Goal: Task Accomplishment & Management: Complete application form

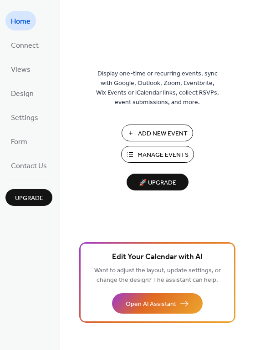
click at [147, 132] on span "Add New Event" at bounding box center [163, 134] width 50 height 10
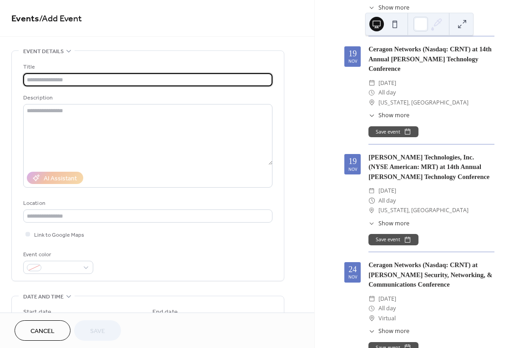
scroll to position [818, 0]
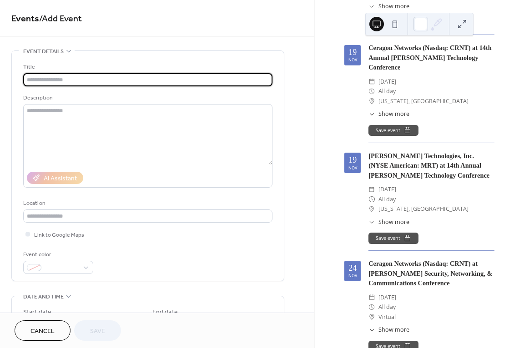
click at [73, 78] on input "text" at bounding box center [147, 79] width 249 height 13
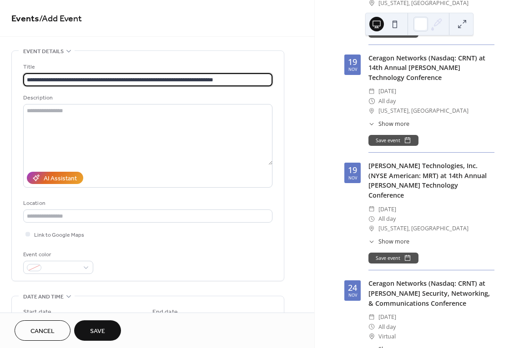
type input "**********"
click at [396, 345] on span "Show more" at bounding box center [393, 349] width 31 height 9
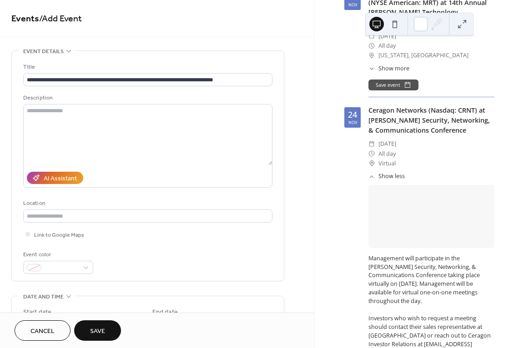
scroll to position [1045, 0]
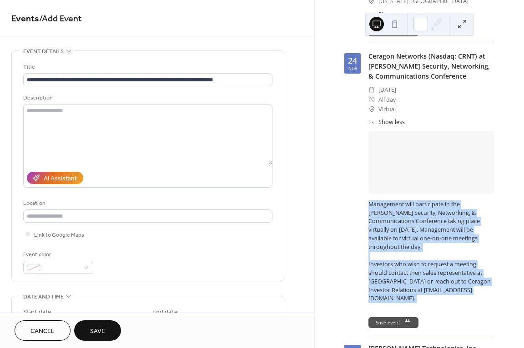
drag, startPoint x: 370, startPoint y: 120, endPoint x: 460, endPoint y: 213, distance: 130.5
copy div "Management will participate in the Needham Security, Networking, & Communicatio…"
click at [460, 213] on div "Management will participate in the Needham Security, Networking, & Communicatio…" at bounding box center [431, 256] width 126 height 112
copy div "Management will participate in the Needham Security, Networking, & Communicatio…"
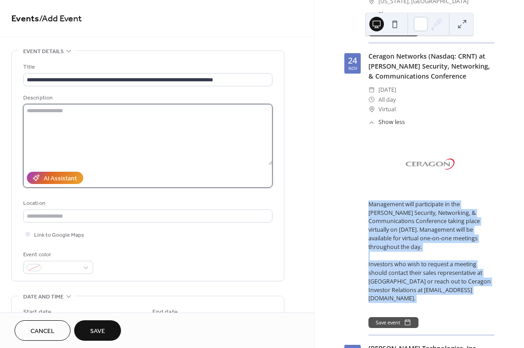
click at [41, 111] on textarea at bounding box center [147, 134] width 249 height 61
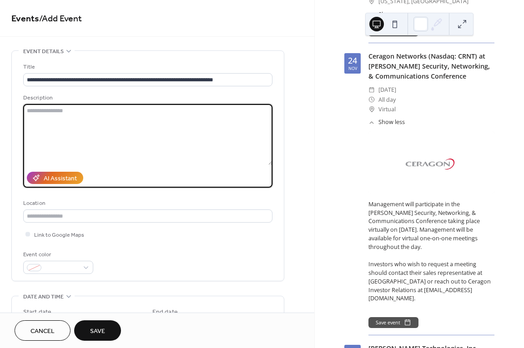
paste textarea "**********"
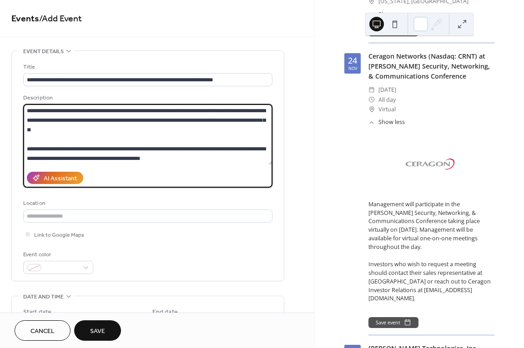
scroll to position [0, 0]
click at [114, 119] on textarea "**********" at bounding box center [147, 134] width 249 height 61
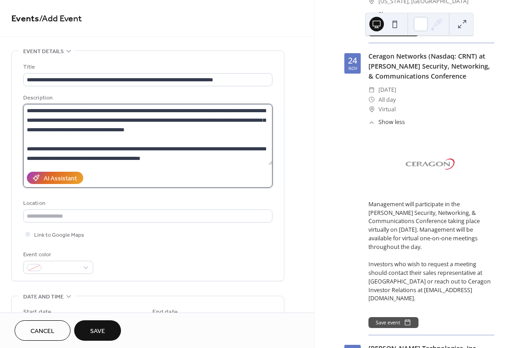
drag, startPoint x: 56, startPoint y: 157, endPoint x: 58, endPoint y: 162, distance: 4.9
click at [56, 157] on textarea "**********" at bounding box center [147, 134] width 249 height 61
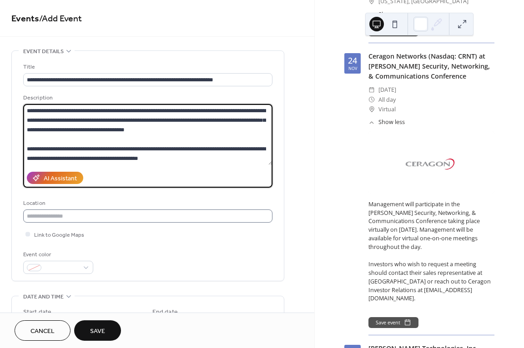
type textarea "**********"
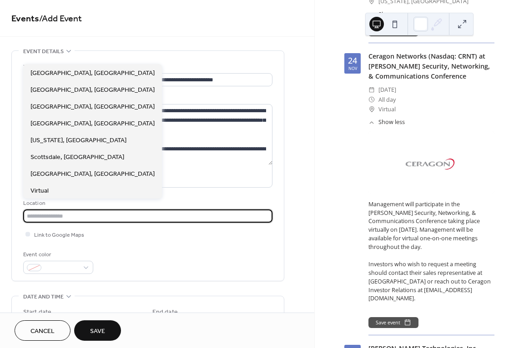
click at [69, 216] on input "text" at bounding box center [147, 216] width 249 height 13
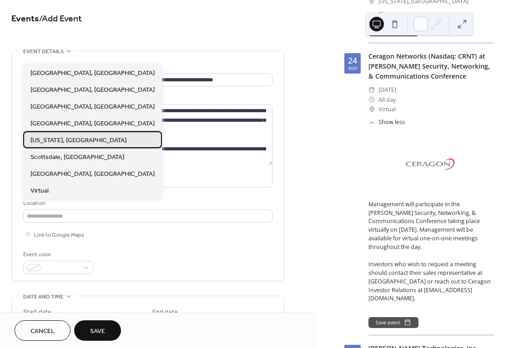
click at [51, 143] on span "New York, NY" at bounding box center [78, 141] width 96 height 10
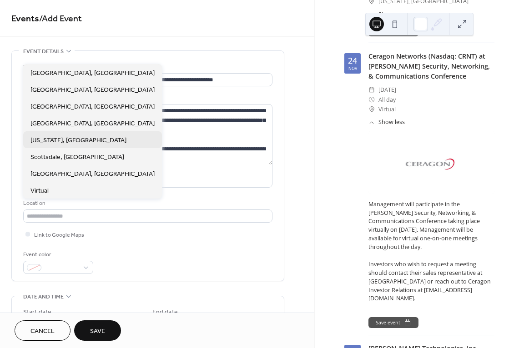
type input "**********"
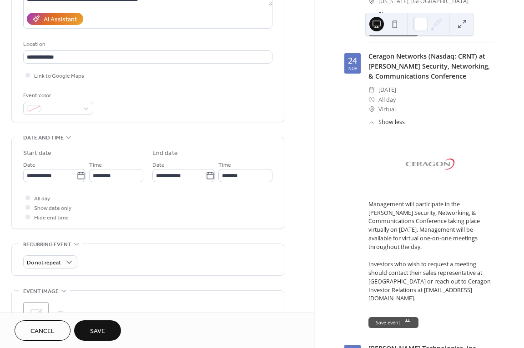
scroll to position [182, 0]
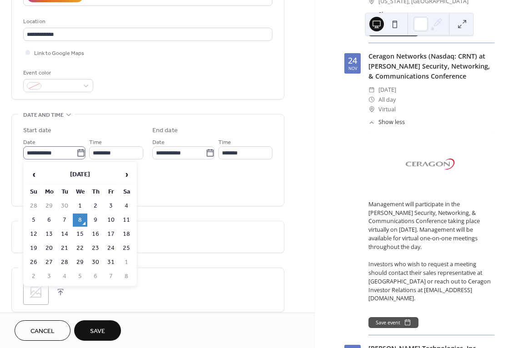
click at [78, 155] on icon at bounding box center [80, 153] width 9 height 9
click at [76, 155] on input "**********" at bounding box center [49, 152] width 53 height 13
click at [128, 176] on span "›" at bounding box center [127, 174] width 14 height 18
click at [95, 247] on td "20" at bounding box center [95, 248] width 15 height 13
type input "**********"
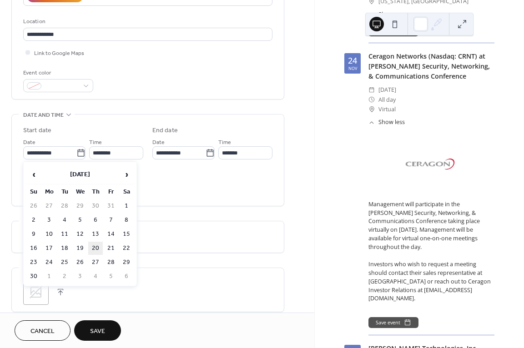
type input "**********"
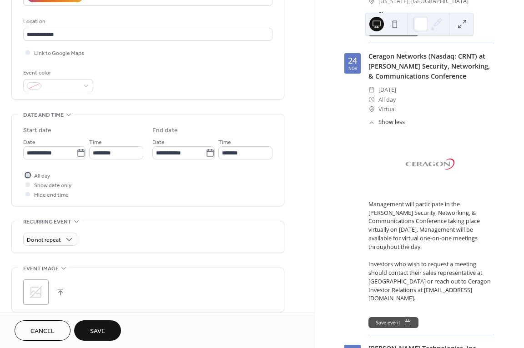
click at [32, 175] on div at bounding box center [27, 174] width 9 height 9
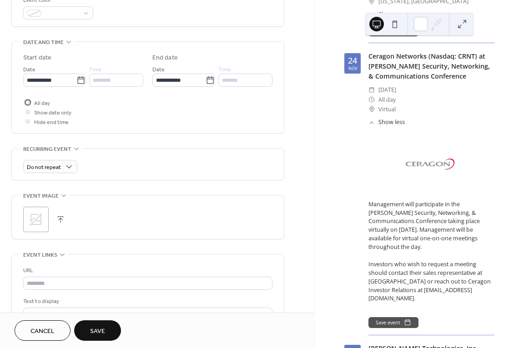
scroll to position [273, 0]
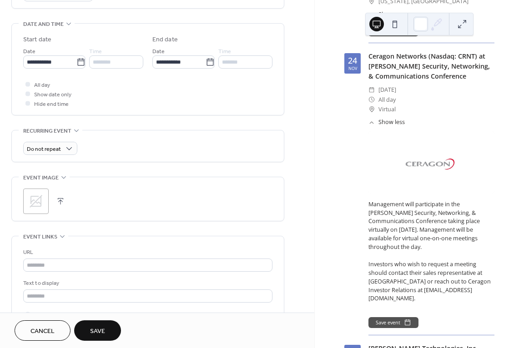
click at [35, 202] on icon at bounding box center [36, 201] width 13 height 13
click at [40, 207] on div ";" at bounding box center [35, 201] width 25 height 25
click at [72, 200] on button "button" at bounding box center [73, 201] width 13 height 13
click at [36, 203] on icon at bounding box center [36, 201] width 13 height 13
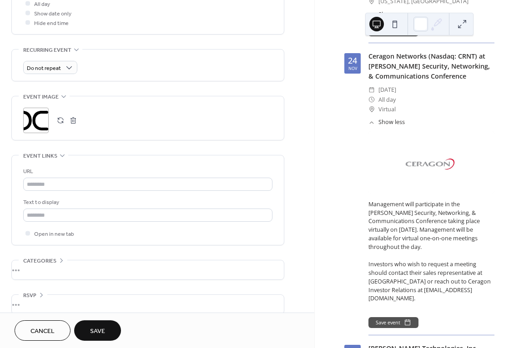
scroll to position [364, 0]
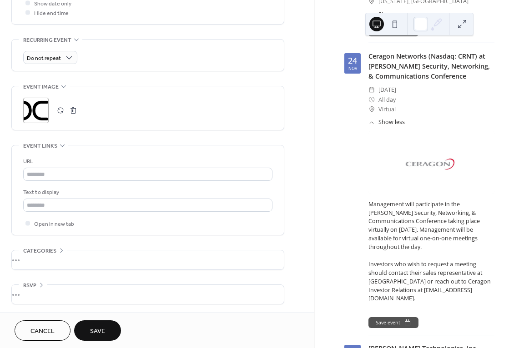
click at [98, 328] on span "Save" at bounding box center [97, 332] width 15 height 10
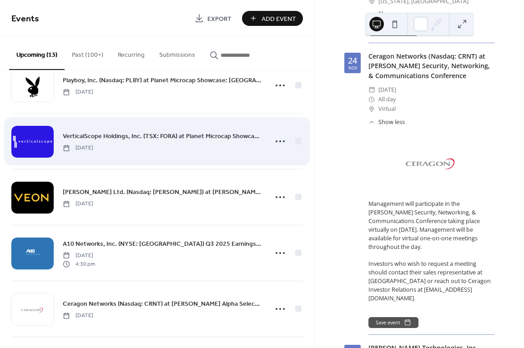
scroll to position [476, 0]
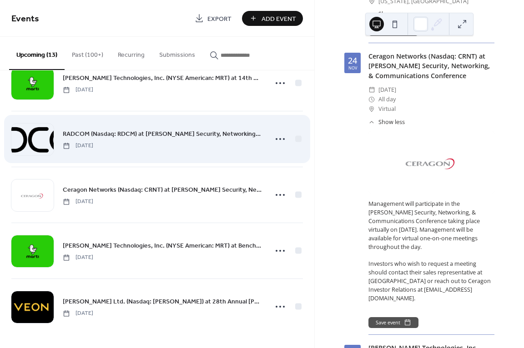
click at [193, 137] on span "RADCOM (Nasdaq: RDCM) at Needham Security, Networking, & Communications Confere…" at bounding box center [162, 135] width 199 height 10
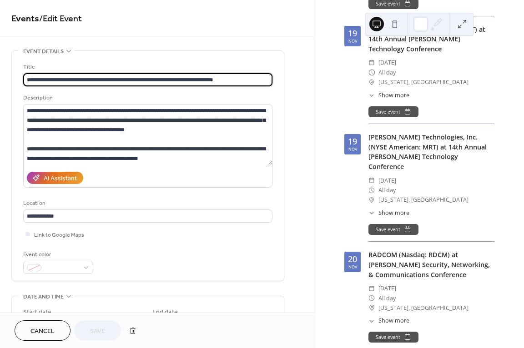
scroll to position [843, 0]
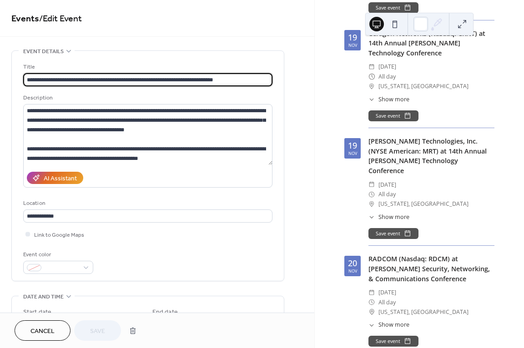
click at [385, 321] on span "Show more" at bounding box center [393, 325] width 31 height 9
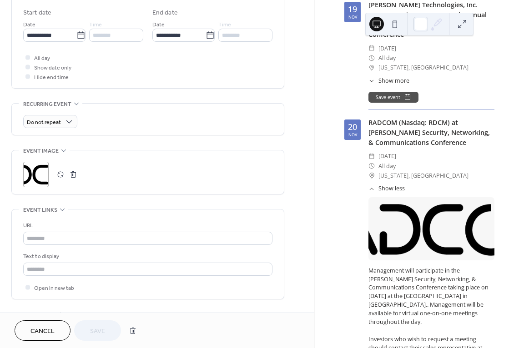
scroll to position [318, 0]
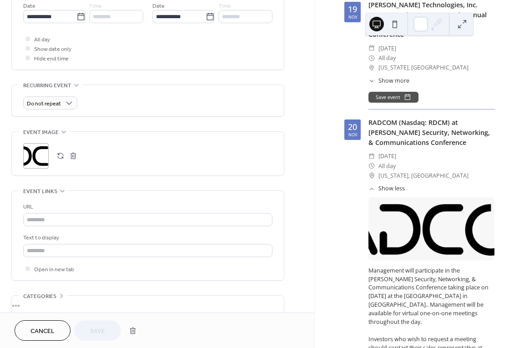
click at [73, 156] on button "button" at bounding box center [73, 156] width 13 height 13
click at [27, 155] on div ";" at bounding box center [35, 155] width 25 height 25
click at [89, 331] on button "Save" at bounding box center [97, 330] width 47 height 20
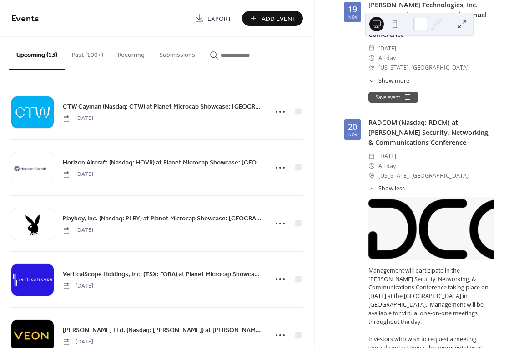
click at [369, 186] on icon at bounding box center [371, 189] width 6 height 6
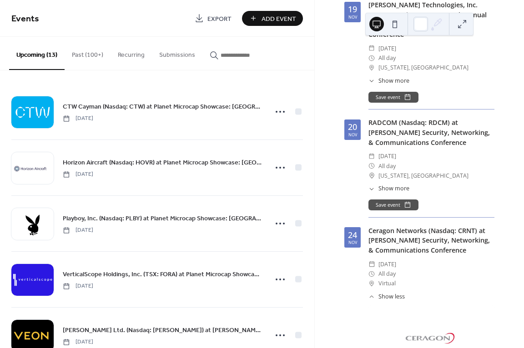
click at [379, 185] on span "Show more" at bounding box center [393, 189] width 31 height 9
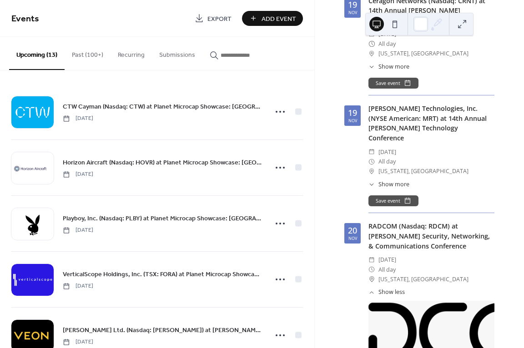
scroll to position [888, 0]
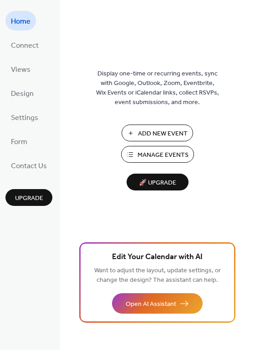
click at [154, 154] on span "Manage Events" at bounding box center [162, 155] width 51 height 10
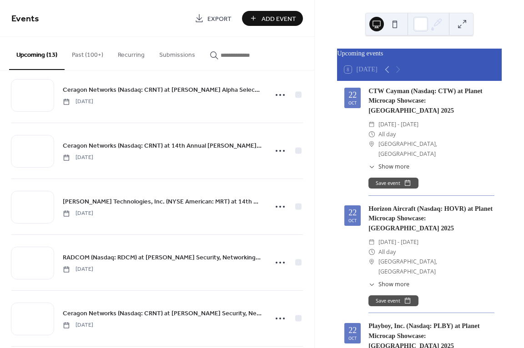
scroll to position [340, 0]
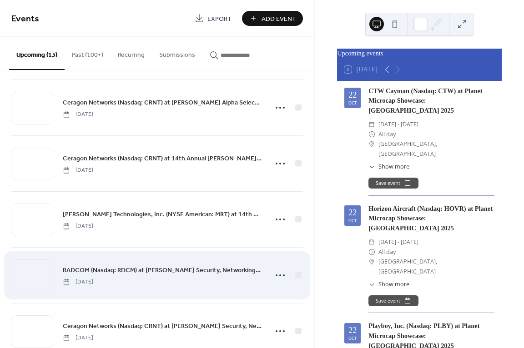
click at [185, 268] on span "RADCOM (Nasdaq: RDCM) at Needham Security, Networking, & Communications Confere…" at bounding box center [162, 271] width 199 height 10
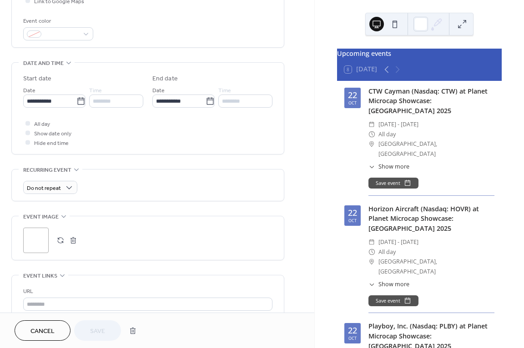
scroll to position [273, 0]
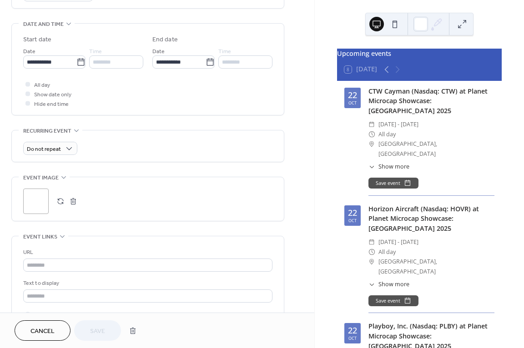
click at [28, 200] on div ";" at bounding box center [35, 201] width 25 height 25
click at [71, 201] on button "button" at bounding box center [73, 201] width 13 height 13
click at [36, 195] on icon at bounding box center [36, 201] width 15 height 15
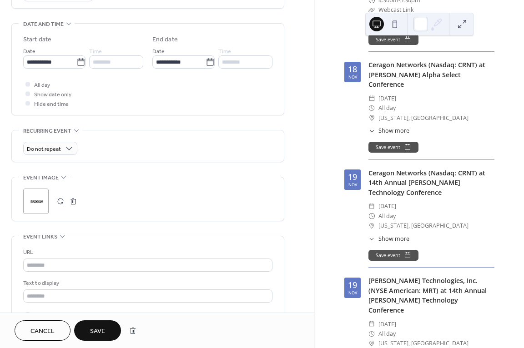
scroll to position [773, 0]
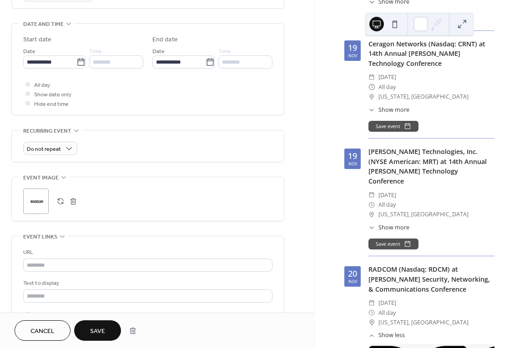
scroll to position [818, 0]
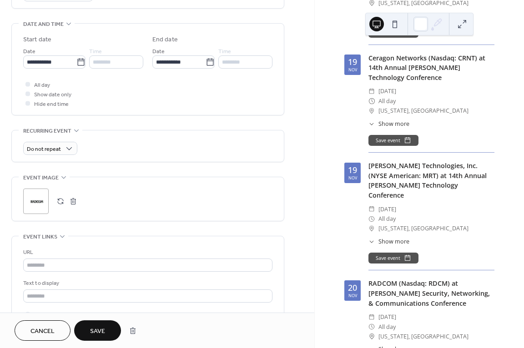
click at [90, 331] on span "Save" at bounding box center [97, 332] width 15 height 10
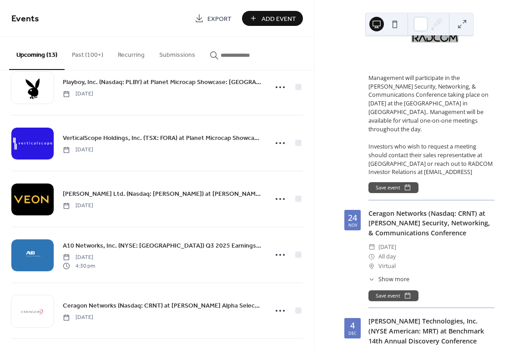
scroll to position [1182, 0]
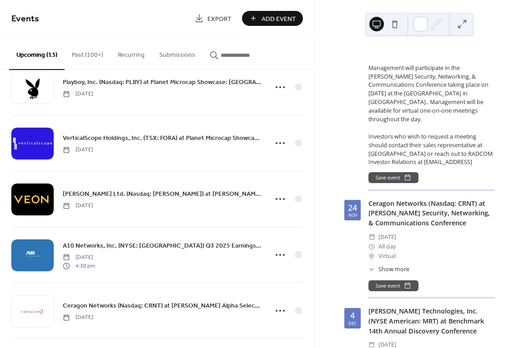
click at [392, 265] on span "Show more" at bounding box center [393, 269] width 31 height 9
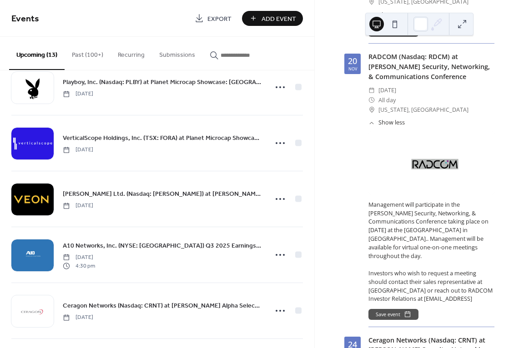
scroll to position [1045, 0]
click at [425, 25] on div at bounding box center [420, 24] width 15 height 15
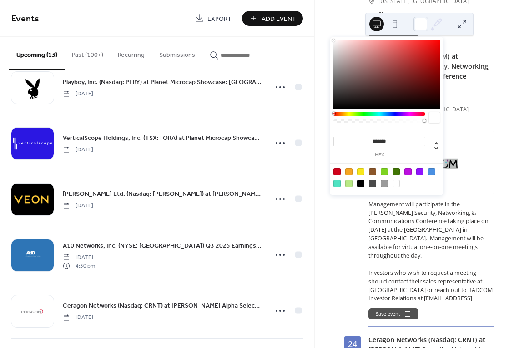
click at [474, 131] on div at bounding box center [431, 162] width 126 height 63
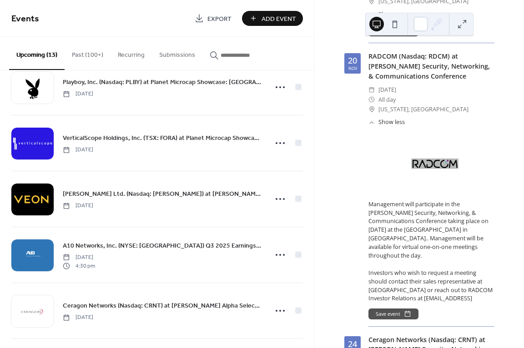
click at [465, 20] on button at bounding box center [462, 24] width 15 height 15
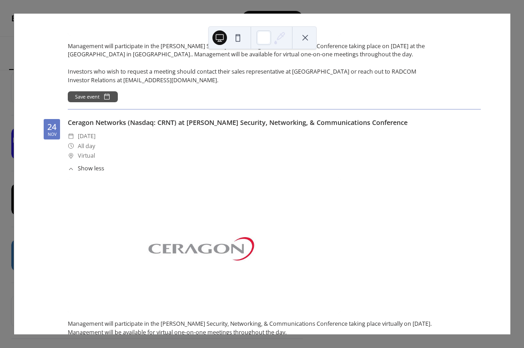
scroll to position [873, 0]
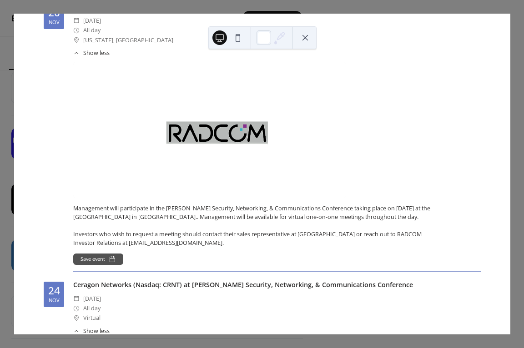
click at [235, 124] on div at bounding box center [209, 130] width 273 height 136
click at [217, 131] on div at bounding box center [209, 130] width 273 height 136
click at [216, 131] on div at bounding box center [209, 130] width 273 height 136
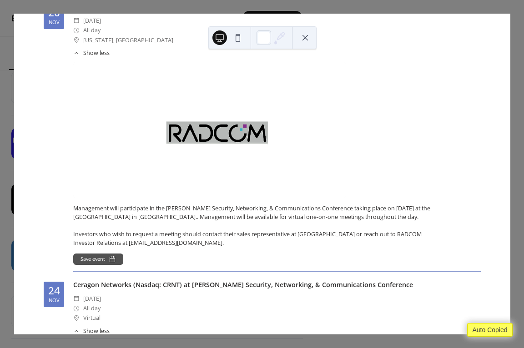
click at [216, 131] on div at bounding box center [209, 130] width 273 height 136
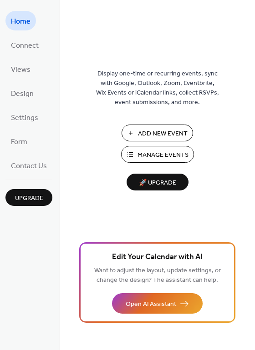
click at [155, 153] on span "Manage Events" at bounding box center [162, 155] width 51 height 10
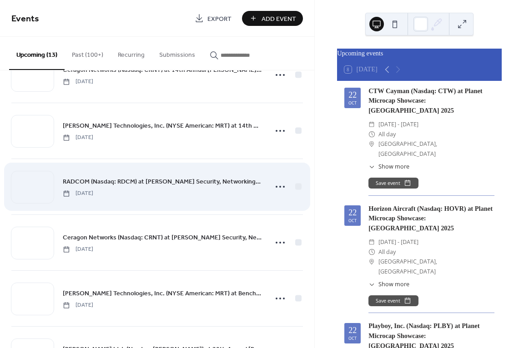
scroll to position [430, 0]
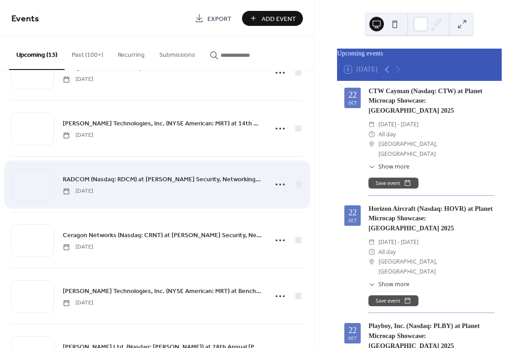
click at [93, 188] on span "Thursday, November 20, 2025" at bounding box center [78, 191] width 30 height 8
click at [127, 182] on span "RADCOM (Nasdaq: RDCM) at Needham Security, Networking, & Communications Confere…" at bounding box center [162, 180] width 199 height 10
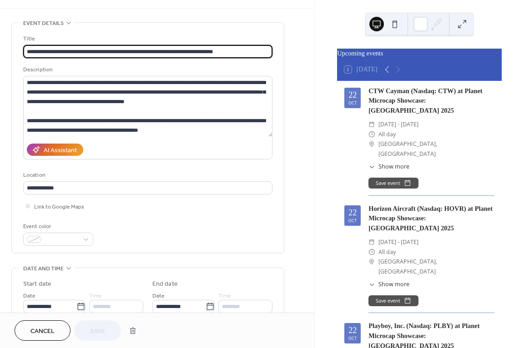
scroll to position [227, 0]
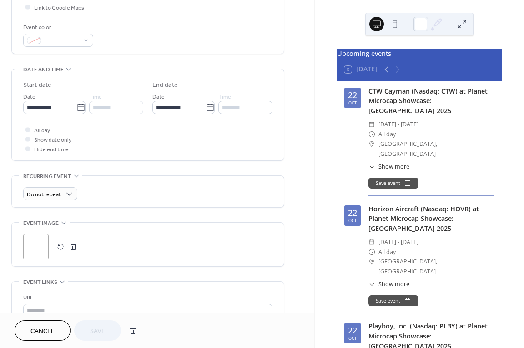
click at [74, 247] on button "button" at bounding box center [73, 246] width 13 height 13
click at [40, 245] on icon at bounding box center [36, 246] width 13 height 13
click at [99, 329] on span "Save" at bounding box center [97, 332] width 15 height 10
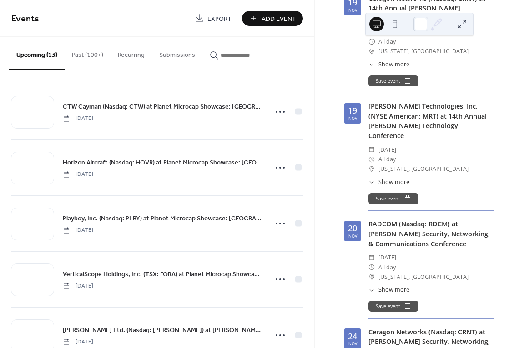
scroll to position [909, 0]
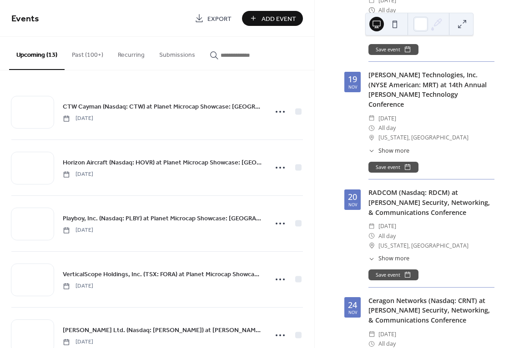
click at [385, 255] on span "Show more" at bounding box center [393, 259] width 31 height 9
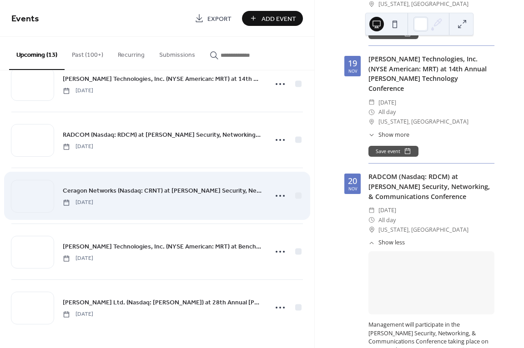
scroll to position [476, 0]
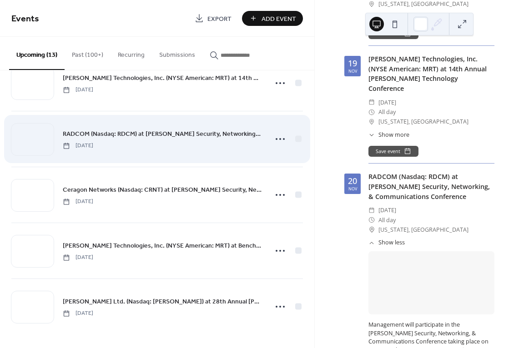
click at [86, 132] on span "RADCOM (Nasdaq: RDCM) at Needham Security, Networking, & Communications Confere…" at bounding box center [162, 135] width 199 height 10
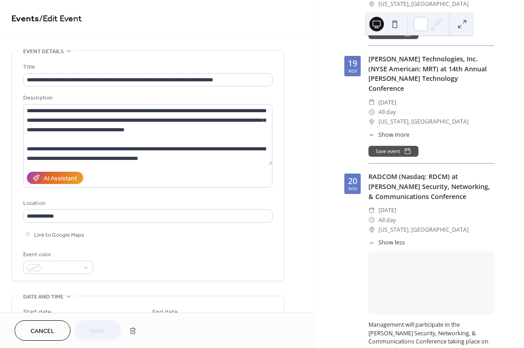
click at [424, 251] on div at bounding box center [431, 282] width 126 height 63
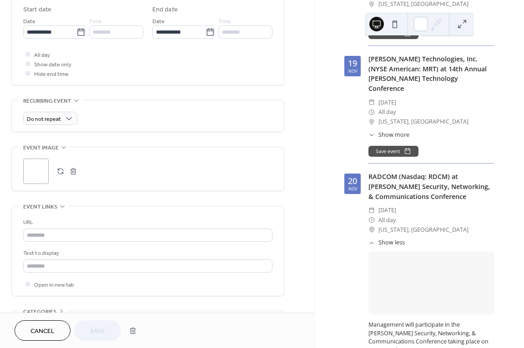
scroll to position [318, 0]
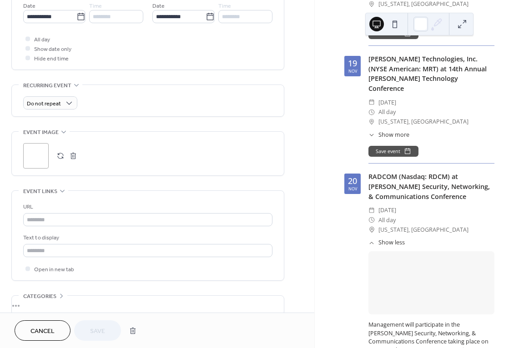
click at [35, 147] on div ";" at bounding box center [35, 155] width 25 height 25
click at [95, 331] on span "Save" at bounding box center [97, 332] width 15 height 10
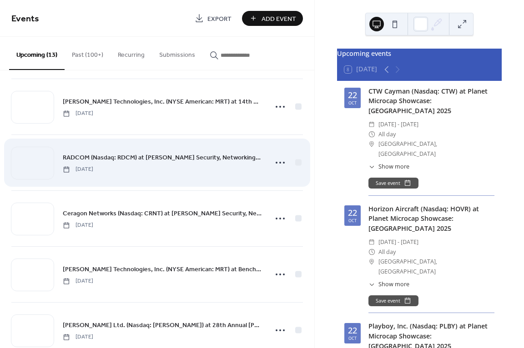
scroll to position [455, 0]
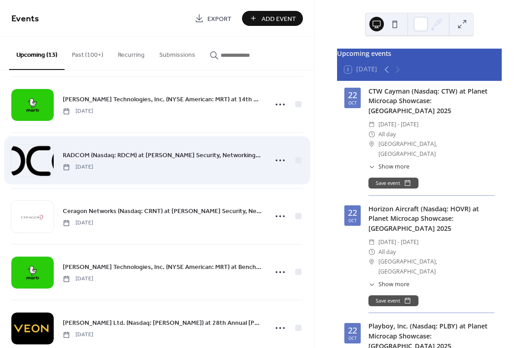
click at [124, 160] on span "RADCOM (Nasdaq: RDCM) at Needham Security, Networking, & Communications Confere…" at bounding box center [162, 156] width 199 height 10
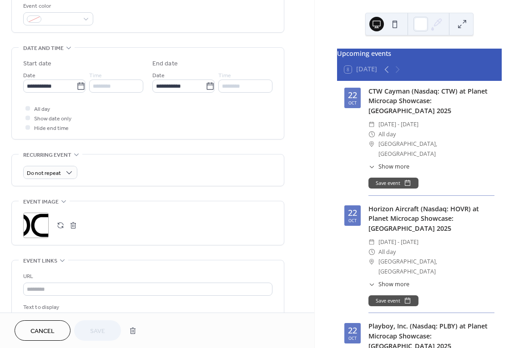
scroll to position [273, 0]
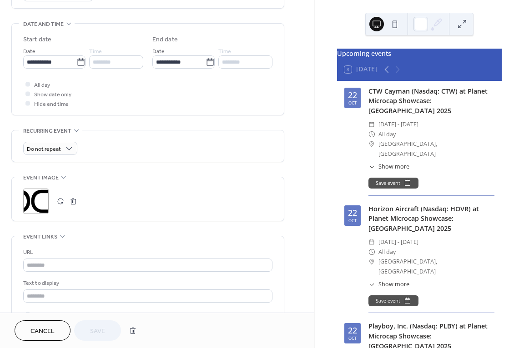
click at [72, 202] on button "button" at bounding box center [73, 201] width 13 height 13
click at [41, 198] on icon at bounding box center [36, 201] width 13 height 13
click at [95, 331] on span "Save" at bounding box center [97, 332] width 15 height 10
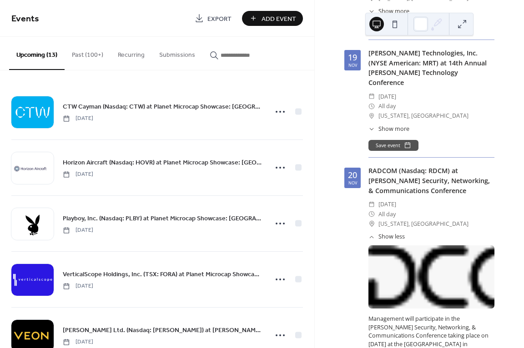
scroll to position [955, 0]
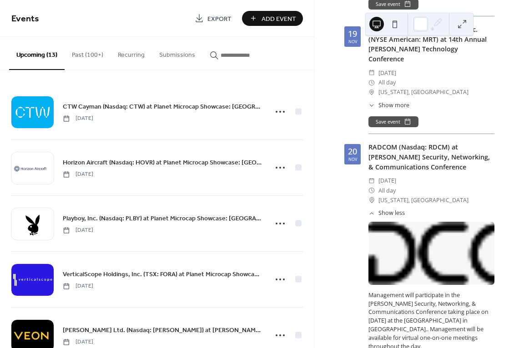
click at [384, 209] on span "Show less" at bounding box center [391, 213] width 26 height 9
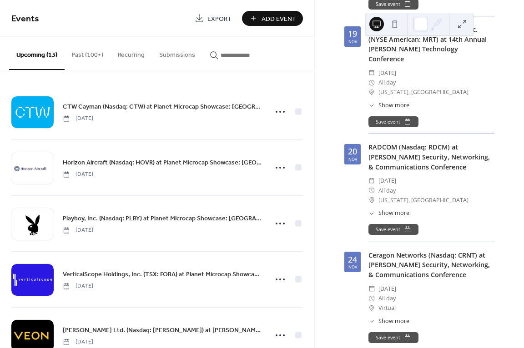
click at [384, 209] on span "Show more" at bounding box center [393, 213] width 31 height 9
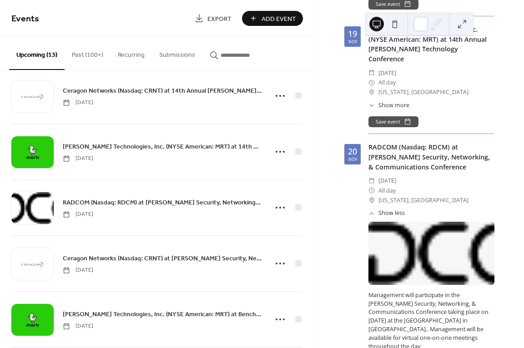
scroll to position [409, 0]
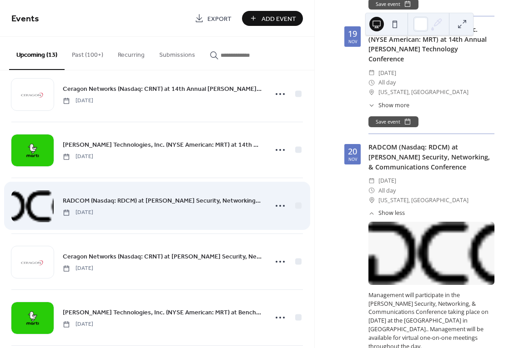
click at [39, 206] on div at bounding box center [32, 206] width 42 height 32
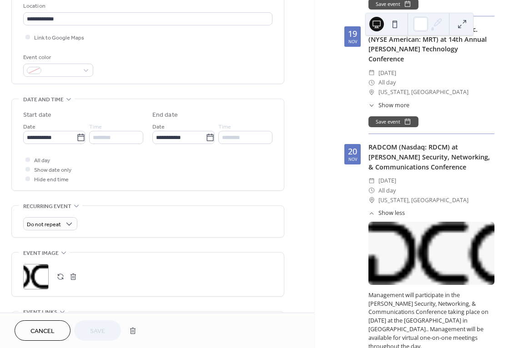
scroll to position [227, 0]
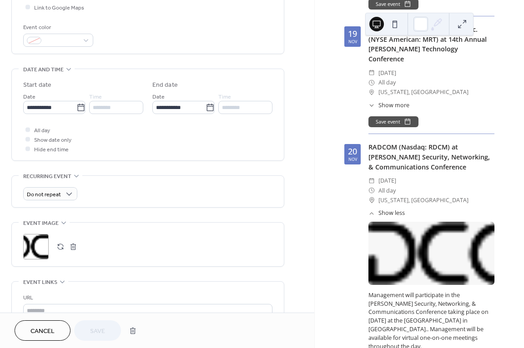
click at [31, 248] on div ";" at bounding box center [35, 246] width 25 height 25
click at [84, 331] on button "Save" at bounding box center [97, 330] width 47 height 20
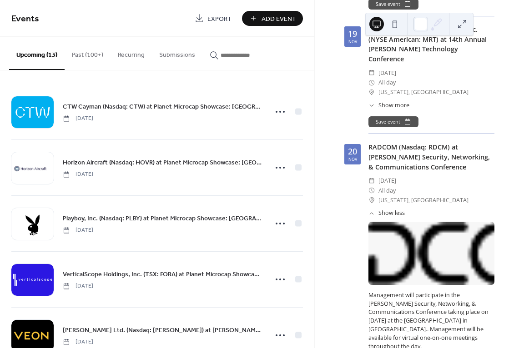
click at [376, 209] on div "​ Show less" at bounding box center [386, 213] width 36 height 9
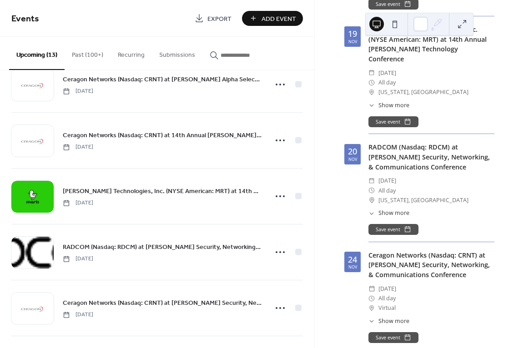
scroll to position [364, 0]
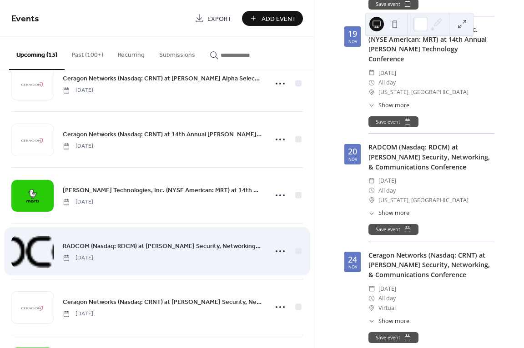
click at [28, 247] on div at bounding box center [32, 252] width 42 height 32
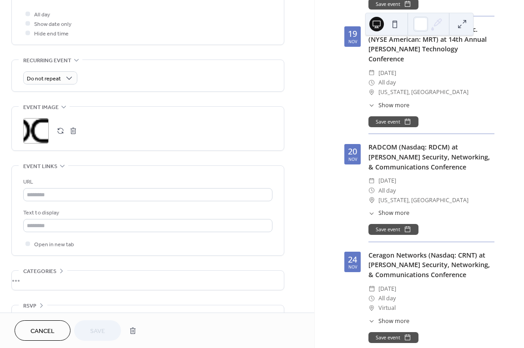
scroll to position [365, 0]
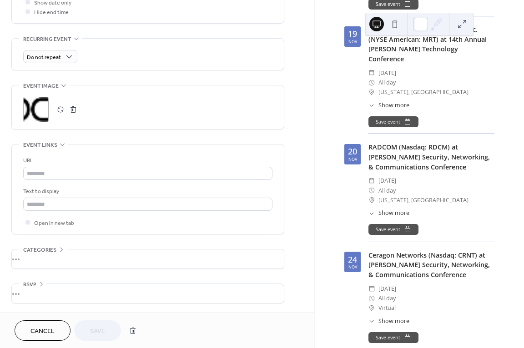
click at [35, 119] on div ";" at bounding box center [35, 109] width 25 height 25
copy div "•"
click at [382, 209] on span "Show more" at bounding box center [393, 213] width 31 height 9
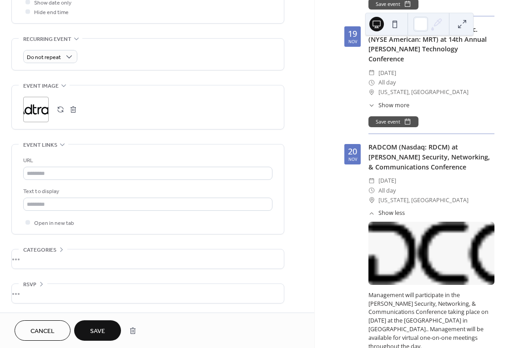
click at [89, 327] on button "Save" at bounding box center [97, 330] width 47 height 20
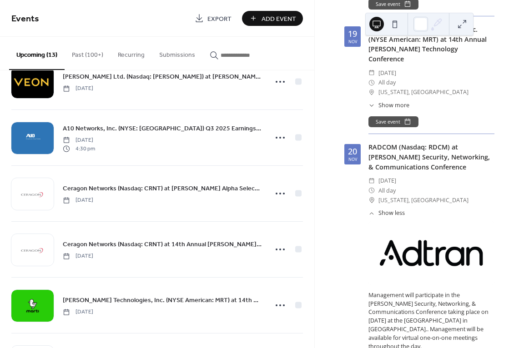
scroll to position [364, 0]
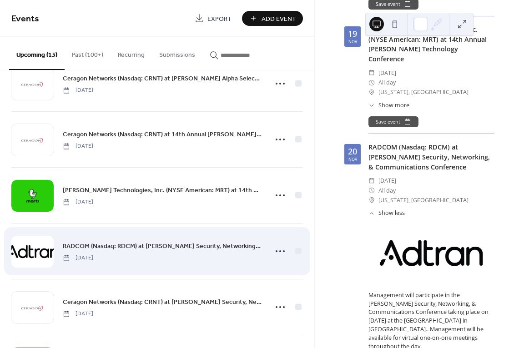
click at [45, 253] on div at bounding box center [32, 252] width 42 height 32
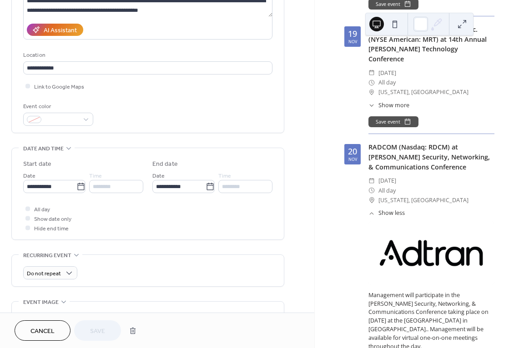
scroll to position [227, 0]
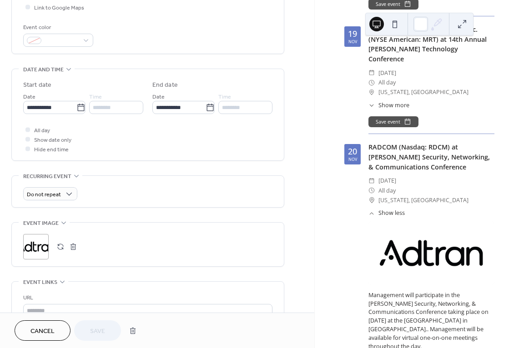
click at [45, 241] on div ";" at bounding box center [35, 246] width 25 height 25
click at [107, 336] on button "Save" at bounding box center [97, 330] width 47 height 20
